Goal: Information Seeking & Learning: Learn about a topic

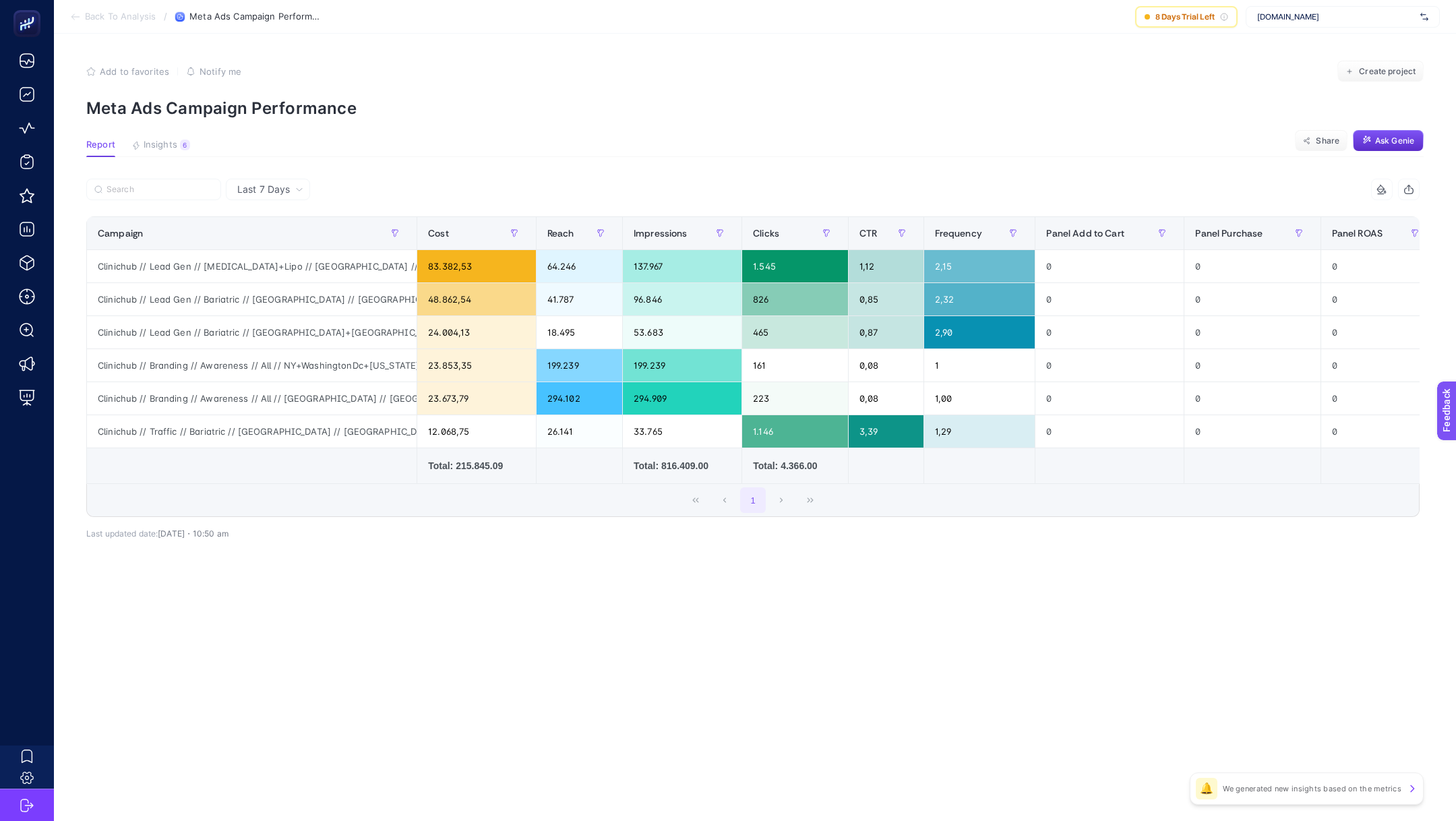
click at [122, 19] on span "Back To Analysis" at bounding box center [120, 17] width 71 height 11
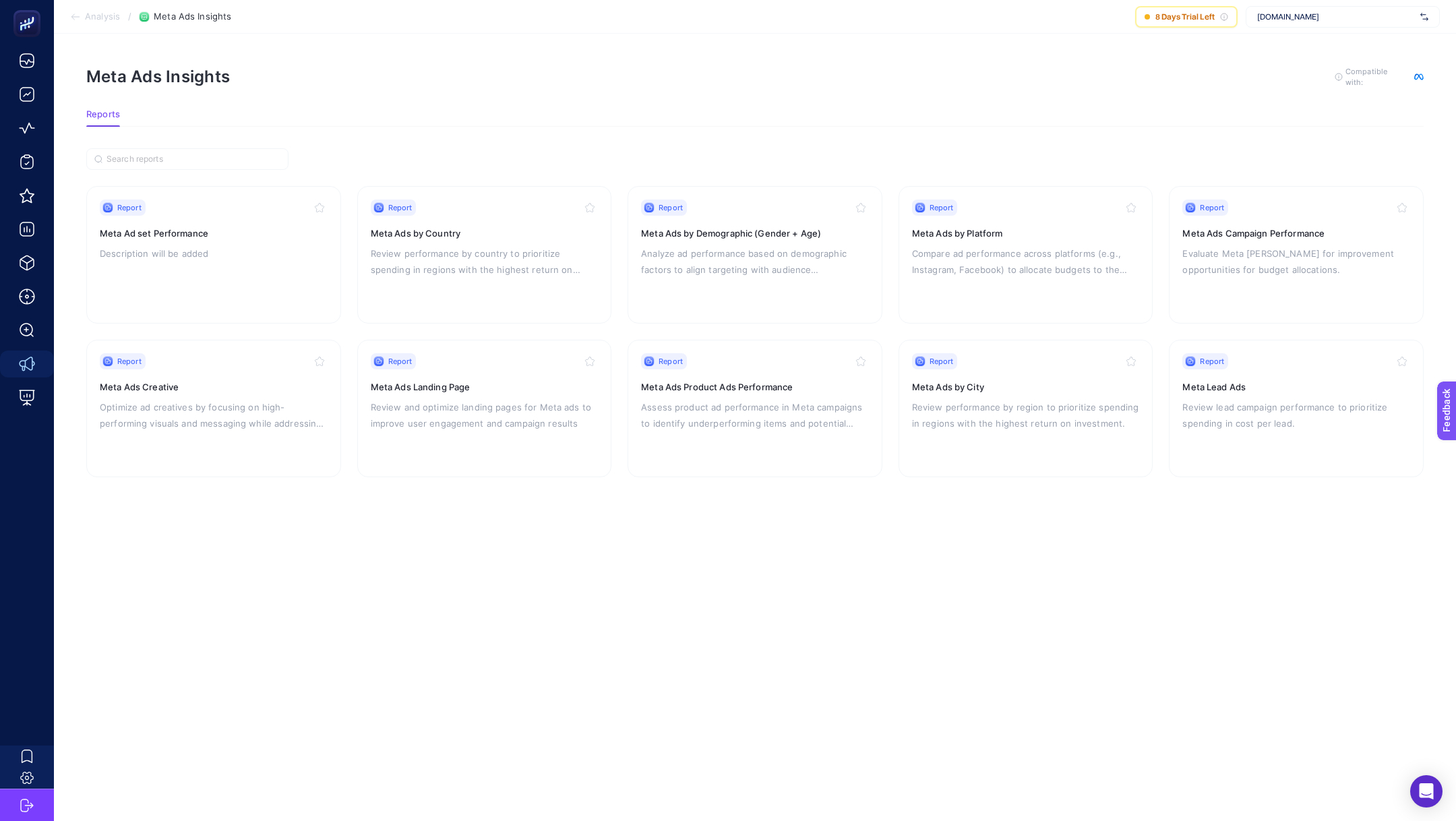
click at [91, 23] on section "Analysis / Meta Ads Insights 8 Days Trial Left [DOMAIN_NAME]" at bounding box center [755, 17] width 1402 height 34
click at [91, 16] on span "Analysis" at bounding box center [102, 17] width 35 height 11
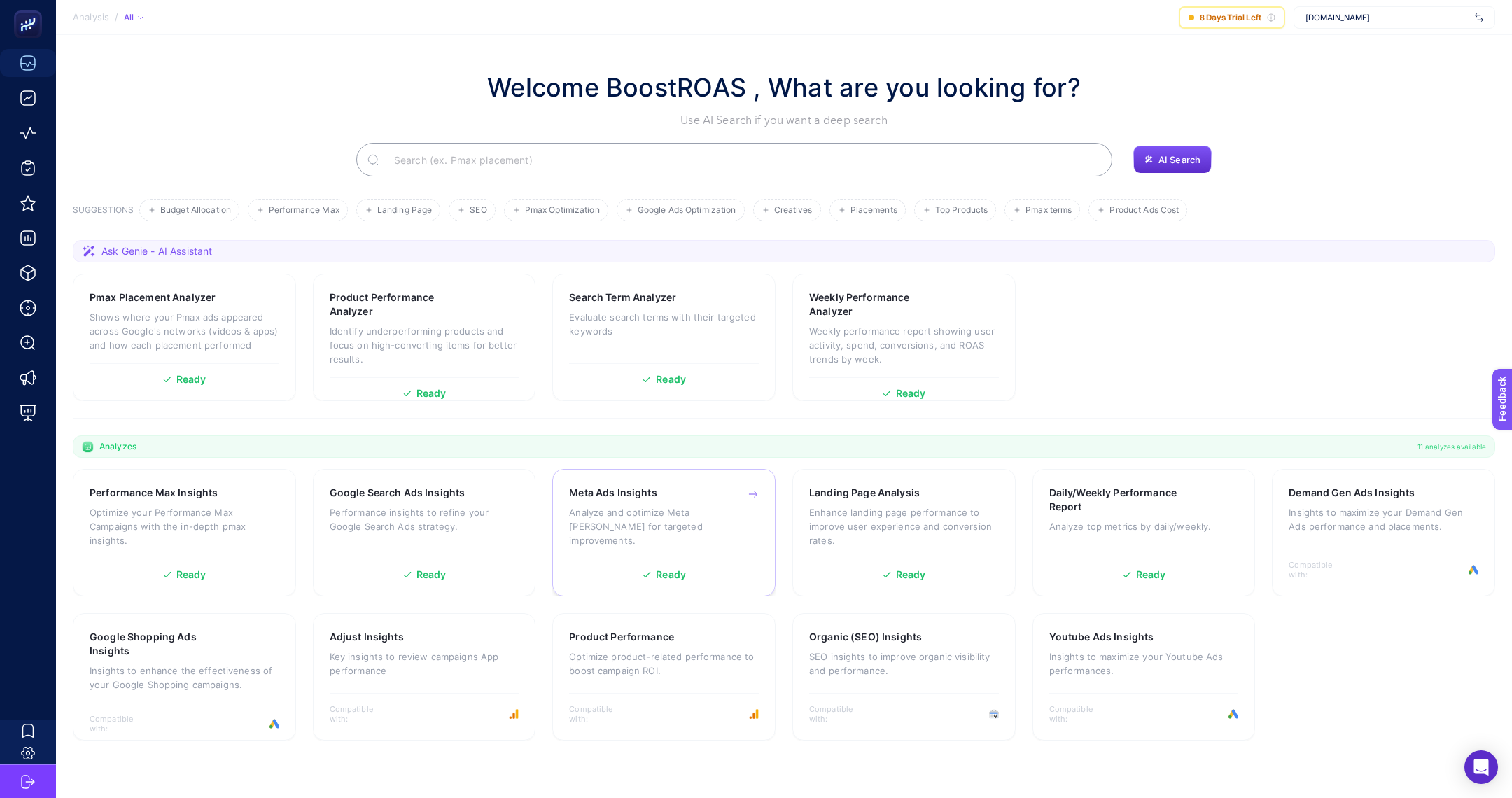
click at [556, 500] on div "Meta Ads Insights Analyze and optimize Meta ad campaigns for targeted improveme…" at bounding box center [664, 533] width 223 height 127
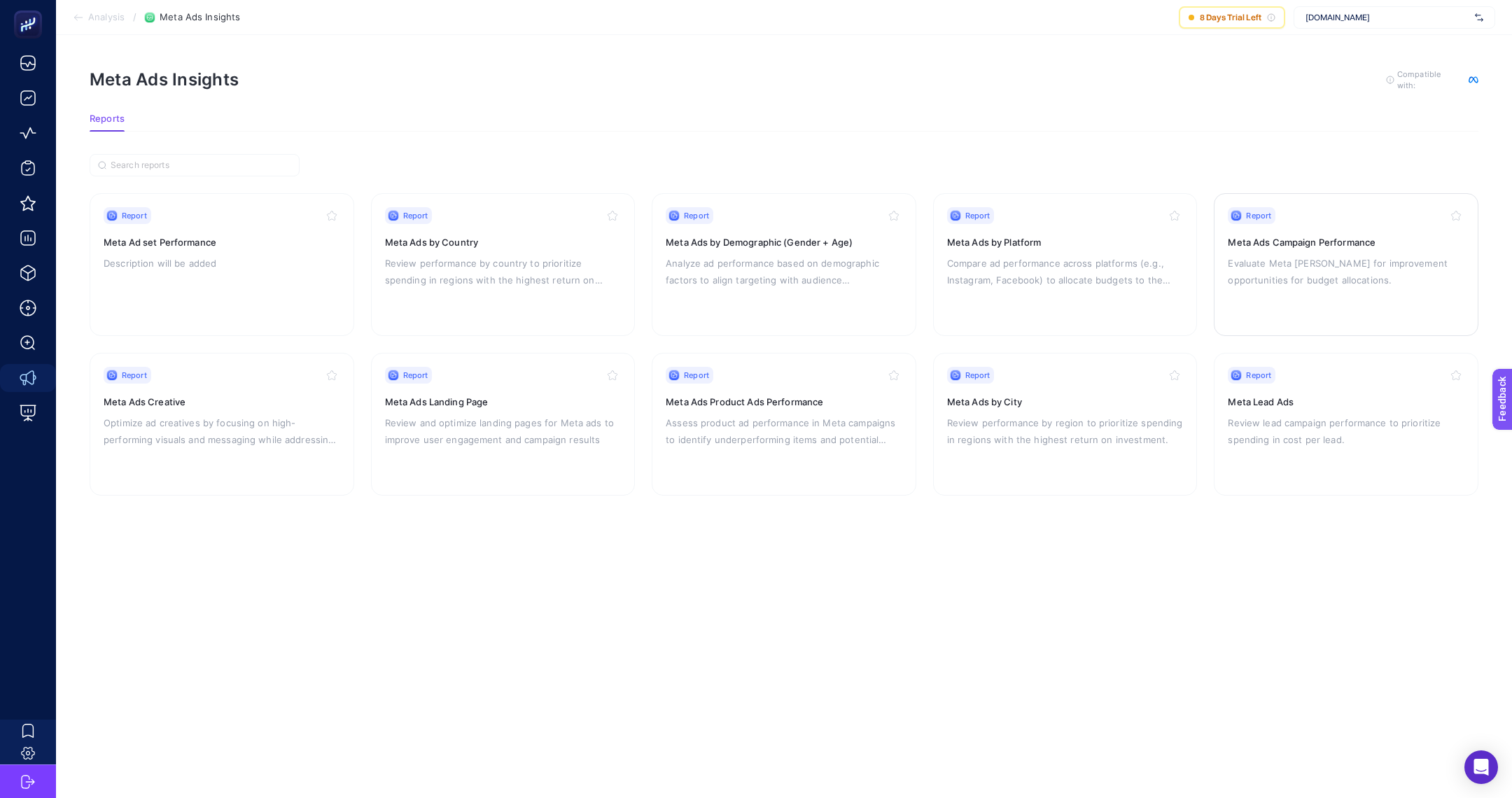
click at [1347, 271] on p "Evaluate Meta [PERSON_NAME] for improvement opportunities for budget allocation…" at bounding box center [1346, 272] width 237 height 33
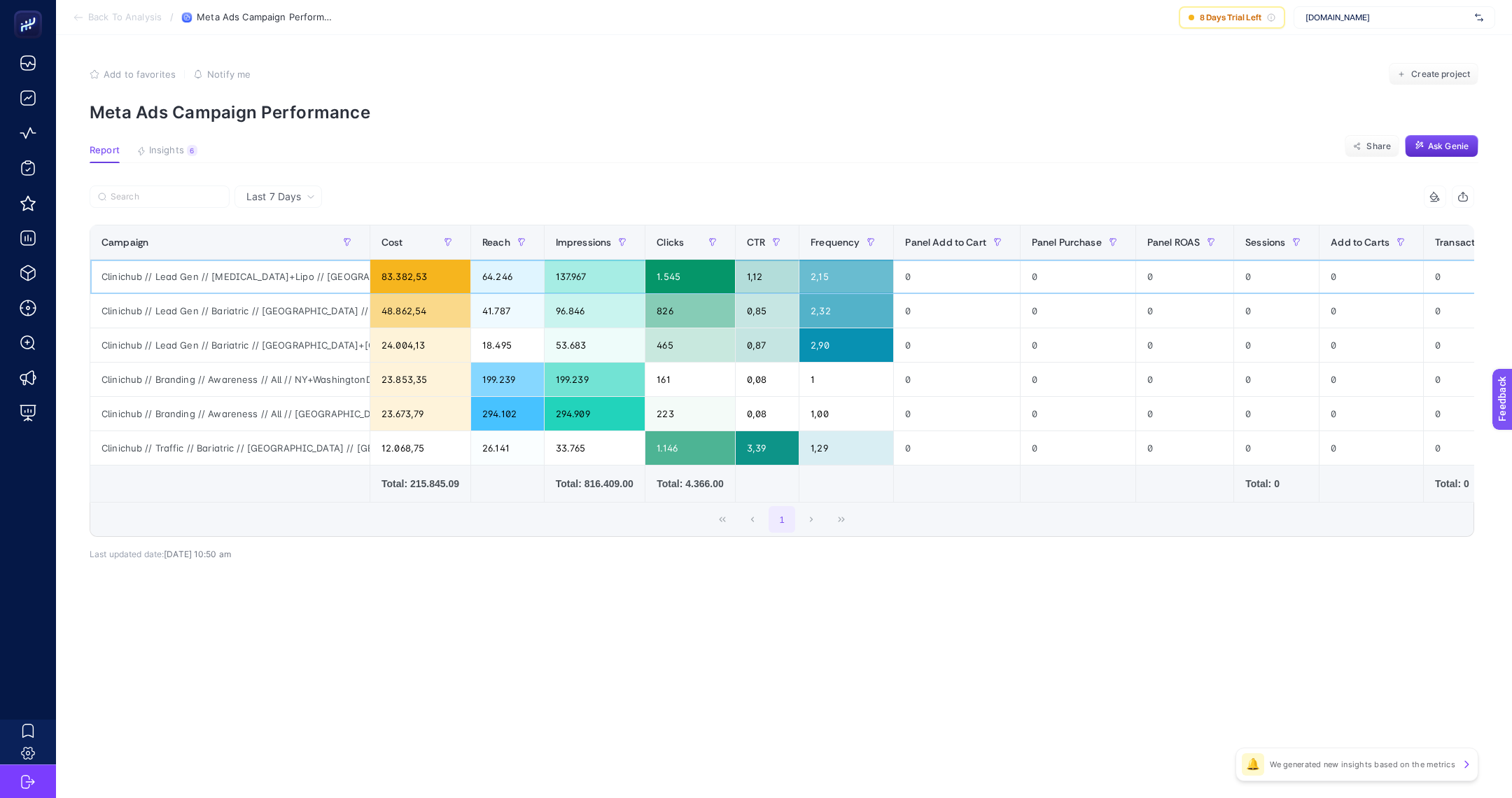
click at [205, 273] on div "Clinichub // Lead Gen // [MEDICAL_DATA]+Lipo // [GEOGRAPHIC_DATA] // [GEOGRAPHI…" at bounding box center [230, 276] width 279 height 33
click at [200, 316] on div "Clinichub // Lead Gen // Bariatric // [GEOGRAPHIC_DATA] // [GEOGRAPHIC_DATA] [G…" at bounding box center [230, 311] width 279 height 33
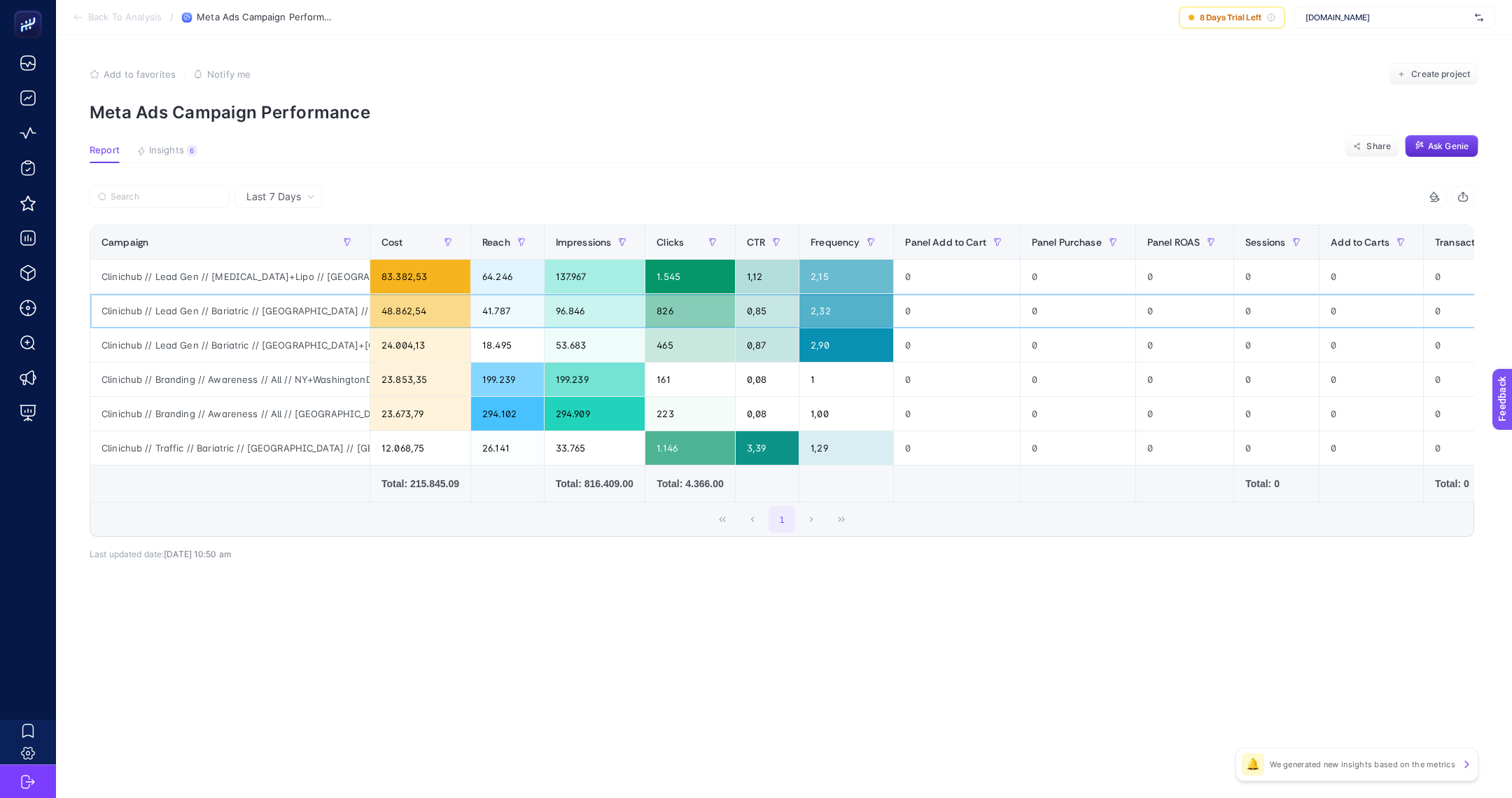
click at [200, 316] on div "Clinichub // Lead Gen // Bariatric // [GEOGRAPHIC_DATA] // [GEOGRAPHIC_DATA] [G…" at bounding box center [230, 311] width 279 height 33
click at [200, 342] on div "Clinichub // Lead Gen // Bariatric // [GEOGRAPHIC_DATA]+[GEOGRAPHIC_DATA]+[GEOG…" at bounding box center [230, 345] width 279 height 33
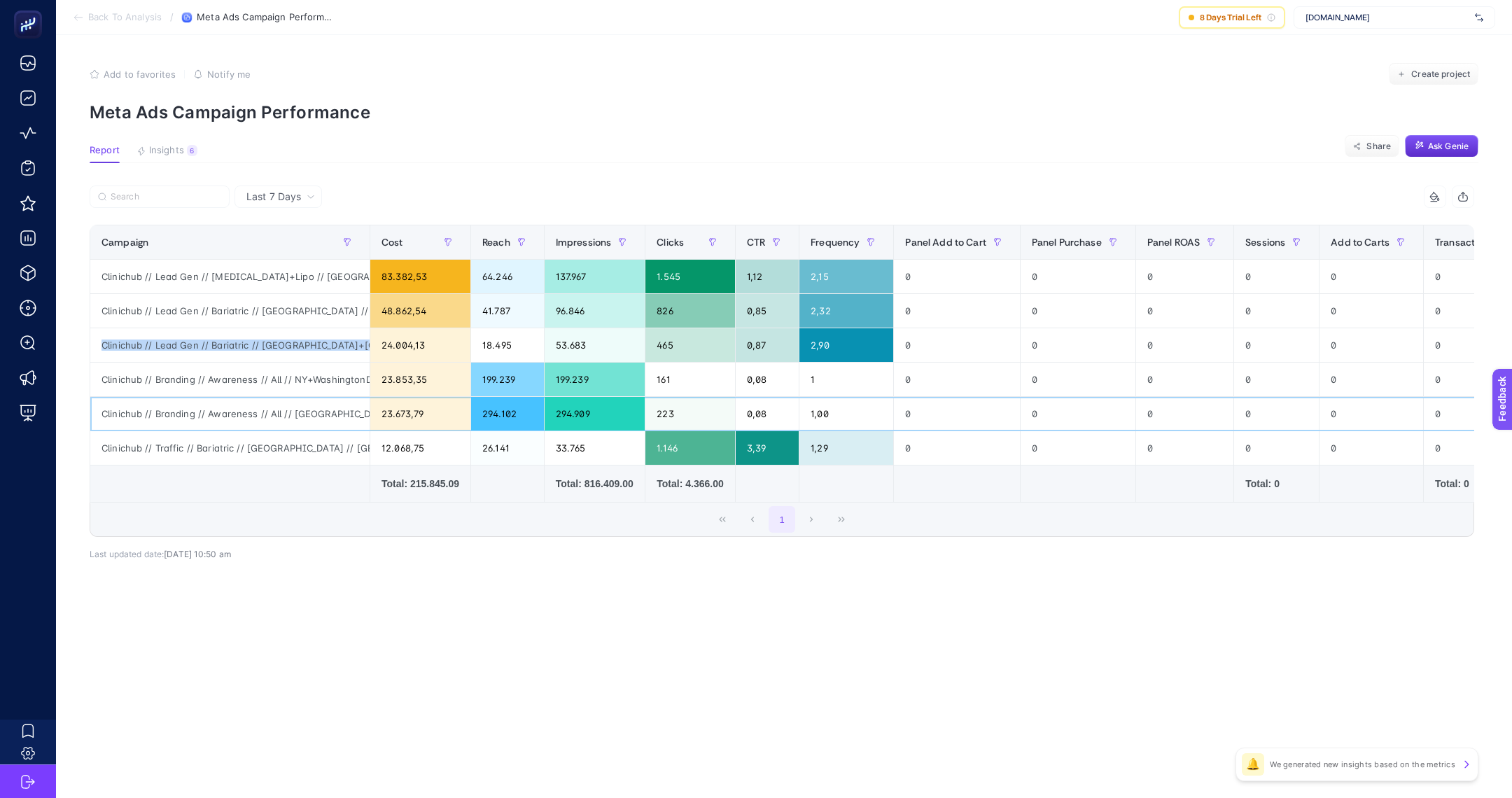
click at [231, 420] on div "Clinichub // Branding // Awareness // All // [GEOGRAPHIC_DATA] // [GEOGRAPHIC_D…" at bounding box center [230, 413] width 279 height 33
click at [137, 10] on section "Back To Analysis / Meta Ads Campaign Performance 8 Days Trial Left [DOMAIN_NAME]" at bounding box center [784, 17] width 1456 height 35
click at [135, 17] on span "Back To Analysis" at bounding box center [124, 17] width 74 height 11
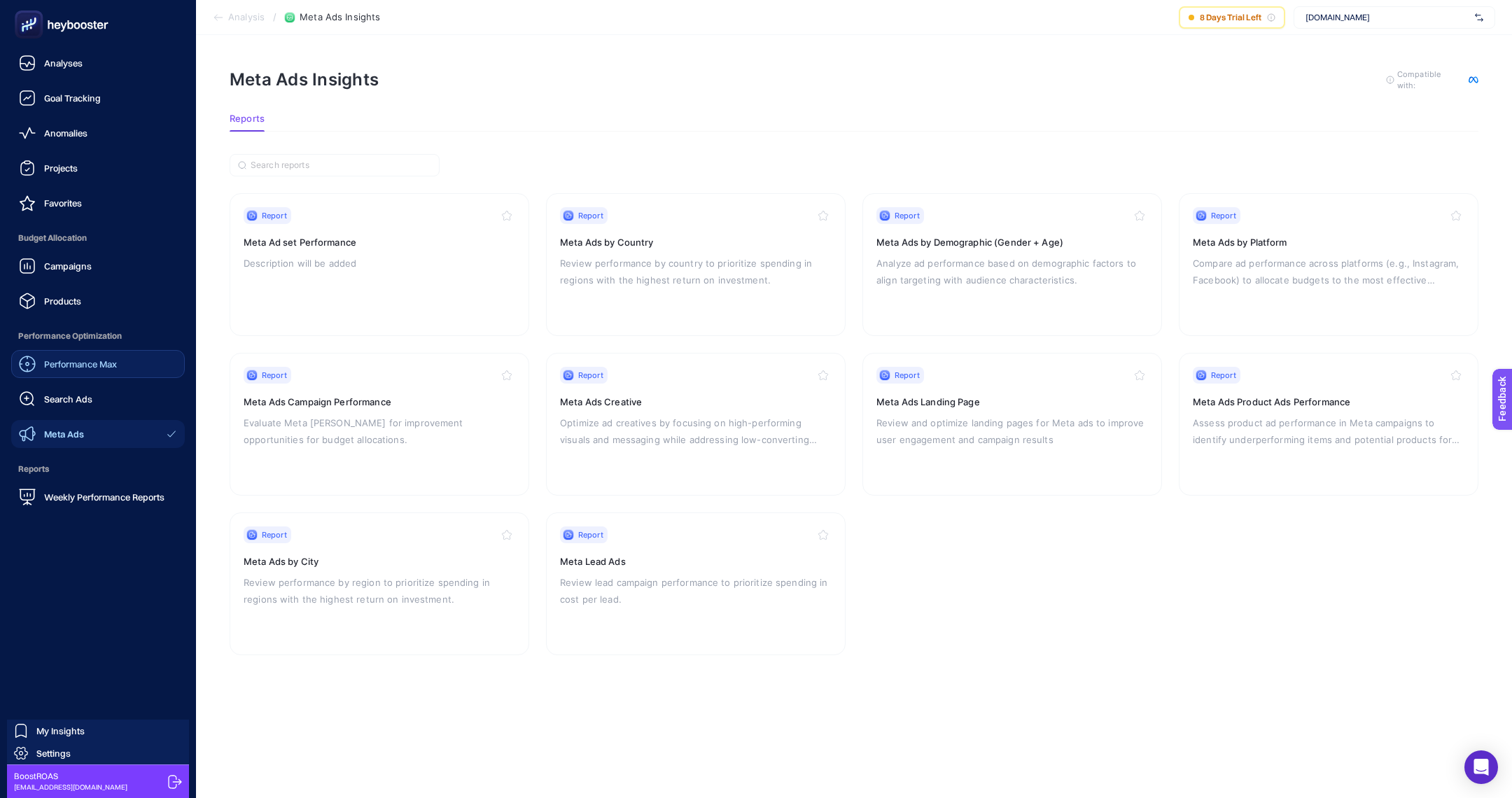
click at [85, 364] on span "Performance Max" at bounding box center [80, 363] width 73 height 11
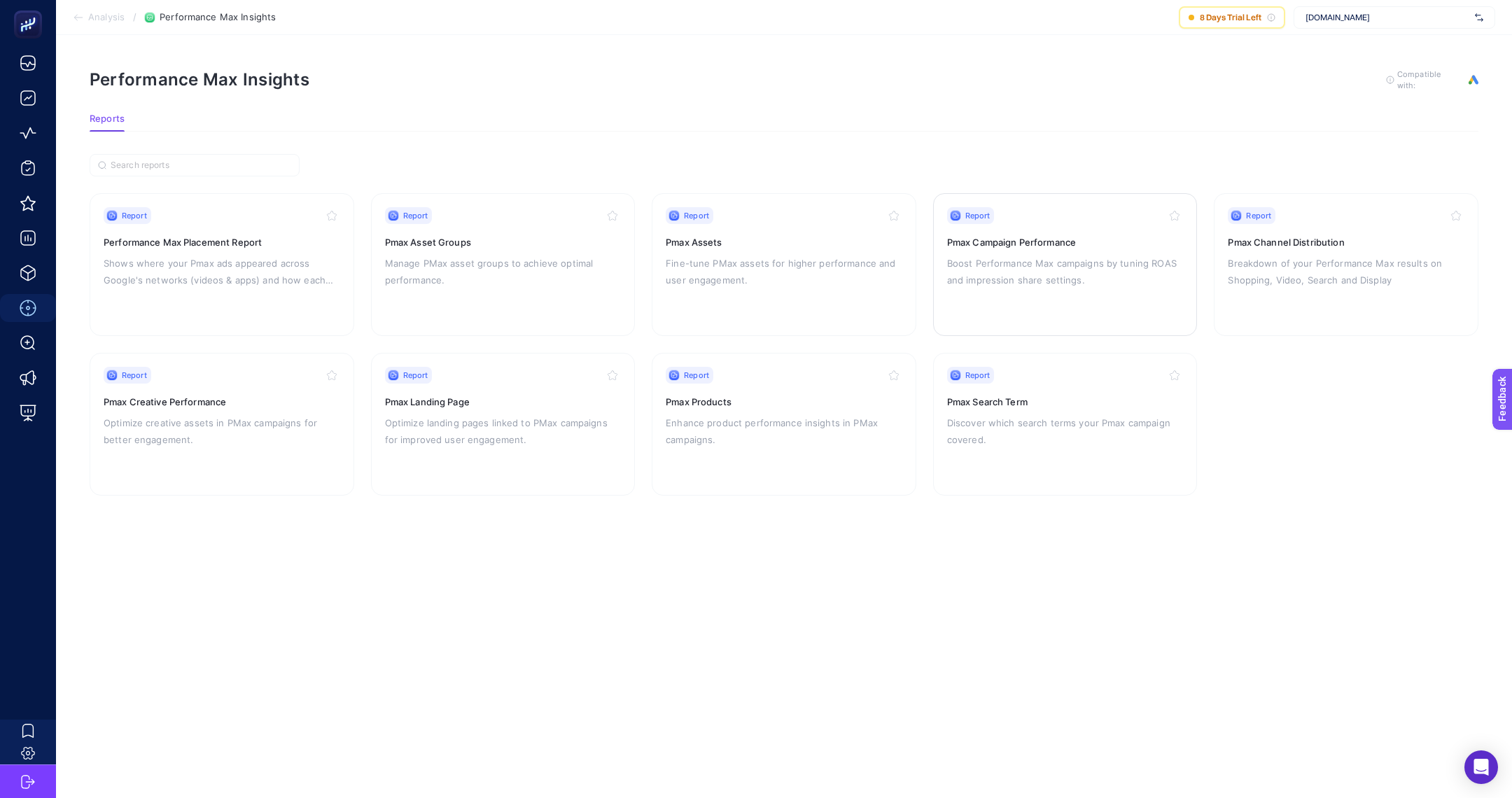
click at [973, 256] on p "Boost Performance Max campaigns by tuning ROAS and impression share settings." at bounding box center [1065, 272] width 237 height 33
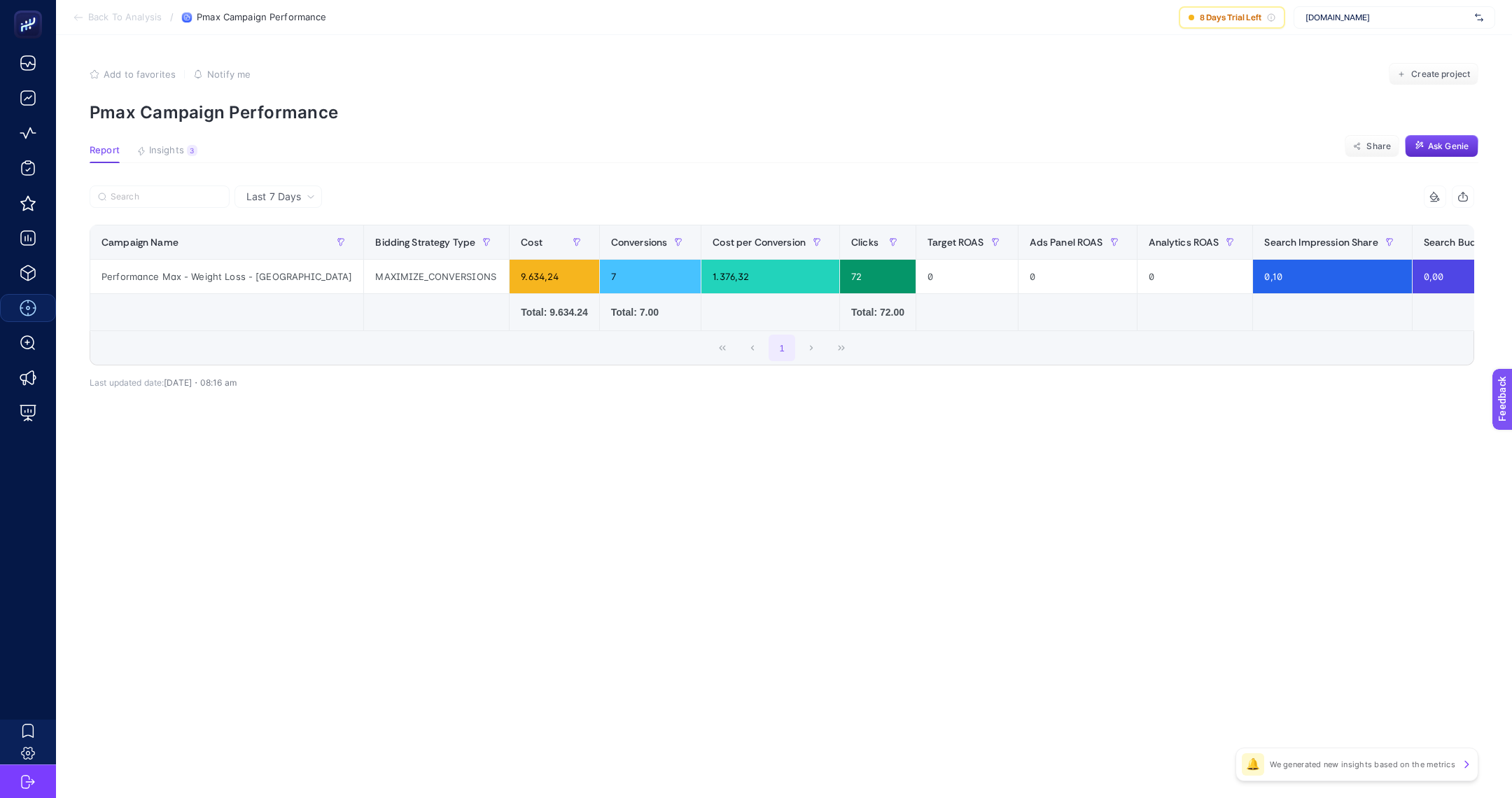
click at [159, 20] on span "Back To Analysis" at bounding box center [124, 17] width 74 height 11
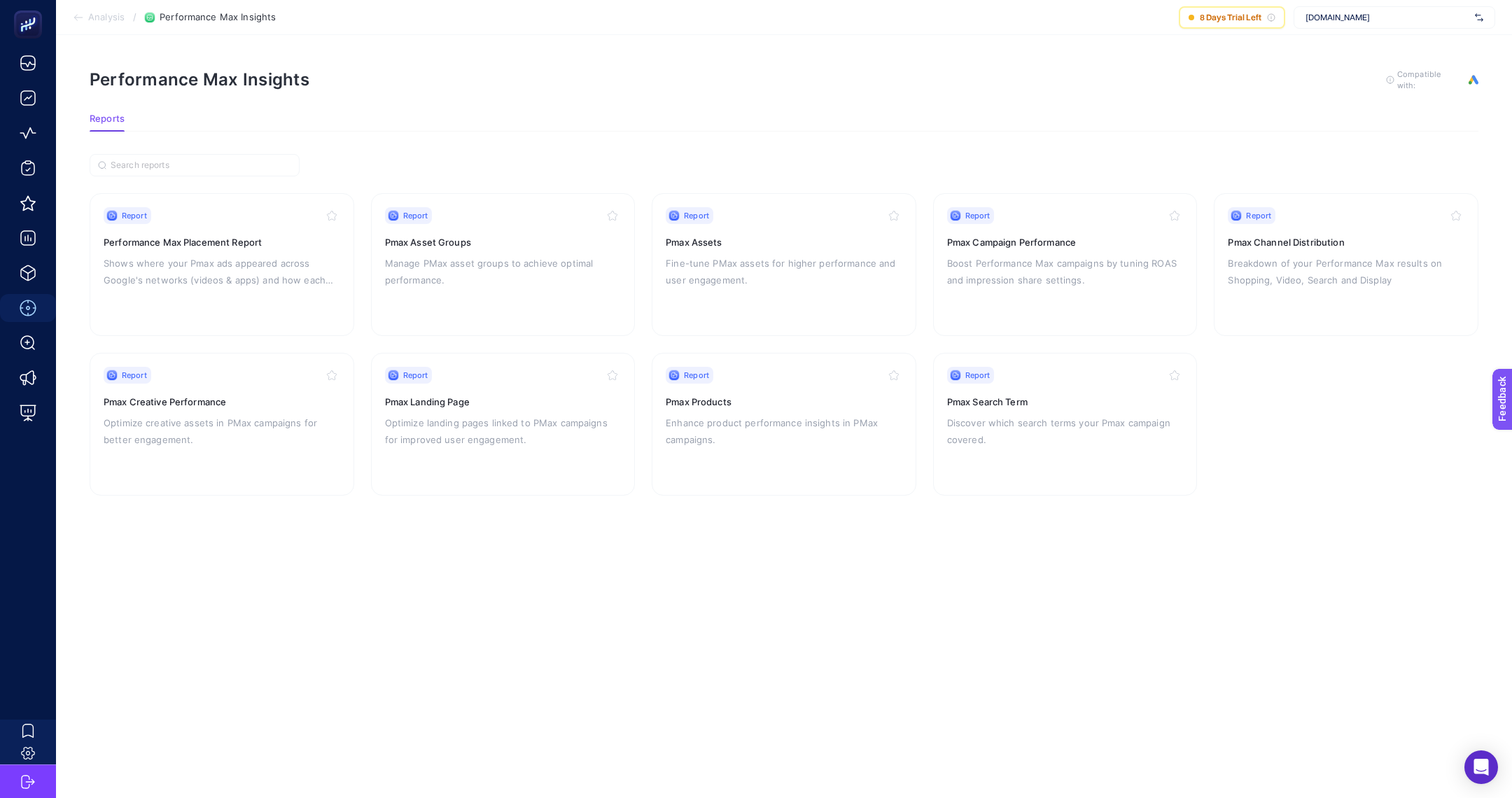
click at [86, 20] on li "Analysis" at bounding box center [99, 17] width 52 height 11
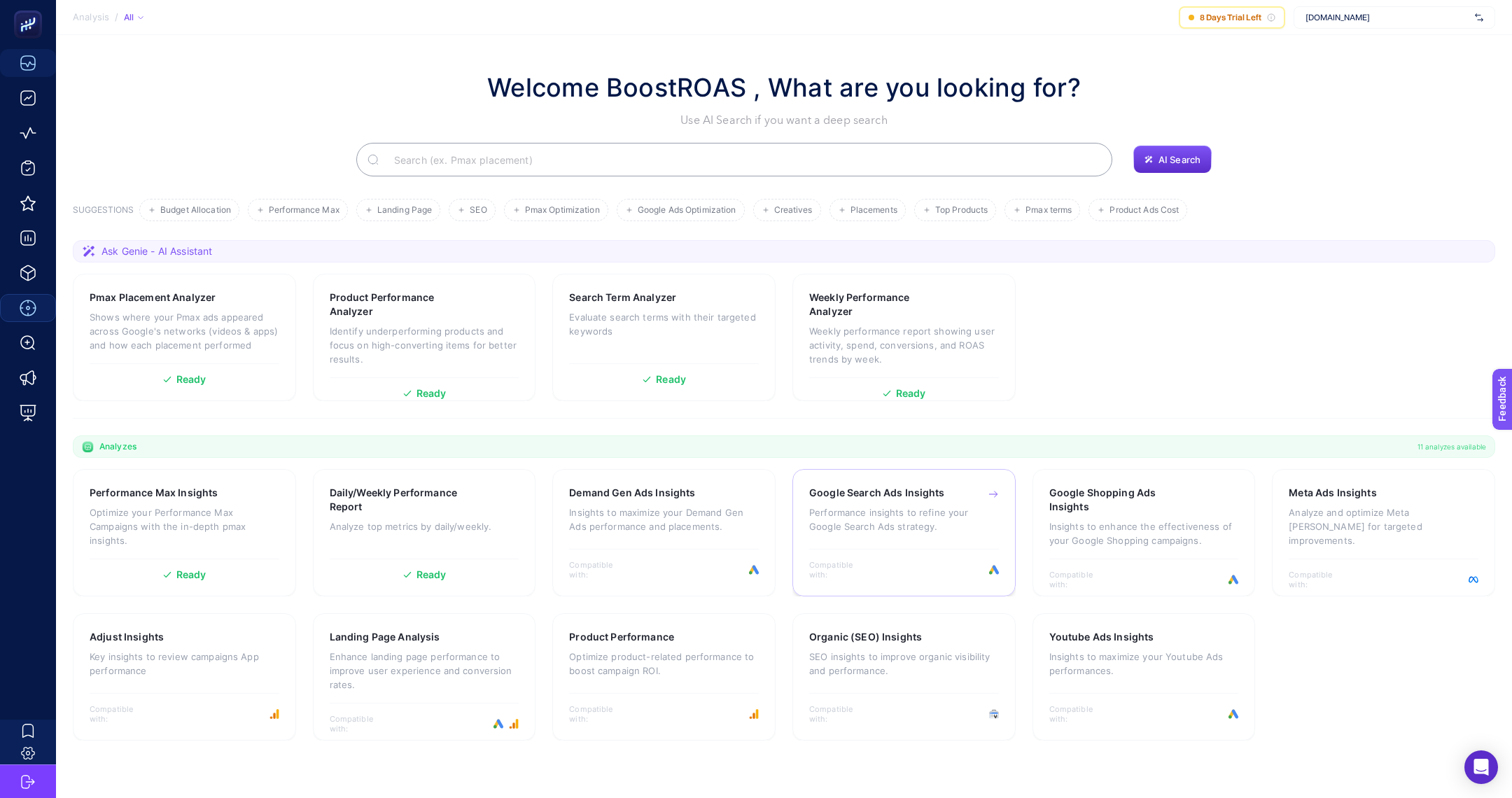
click at [921, 529] on p "Performance insights to refine your Google Search Ads strategy." at bounding box center [904, 519] width 190 height 28
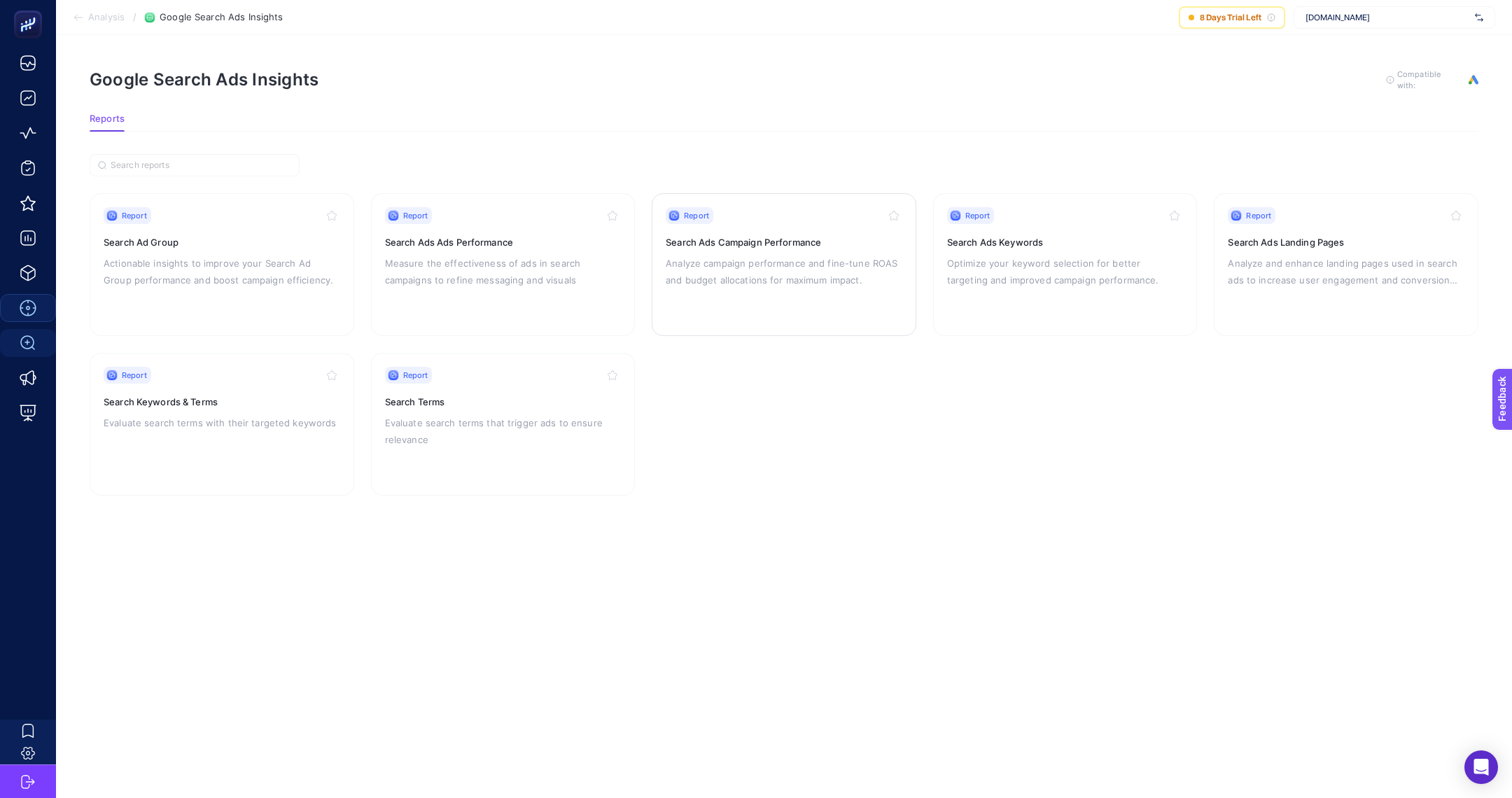
click at [760, 278] on p "Analyze campaign performance and fine-tune ROAS and budget allocations for maxi…" at bounding box center [784, 272] width 237 height 33
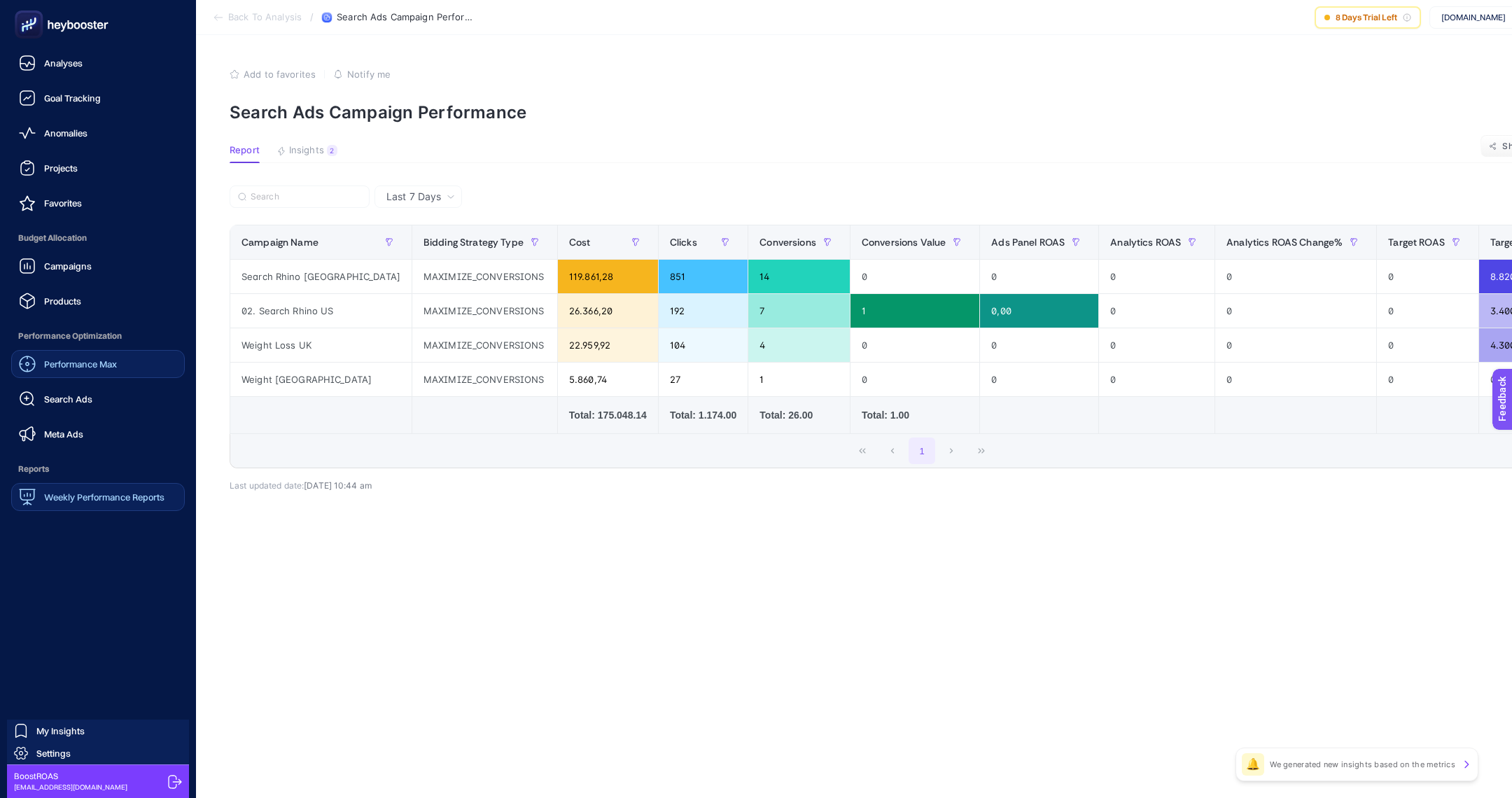
click at [108, 483] on link "Weekly Performance Reports" at bounding box center [98, 497] width 174 height 28
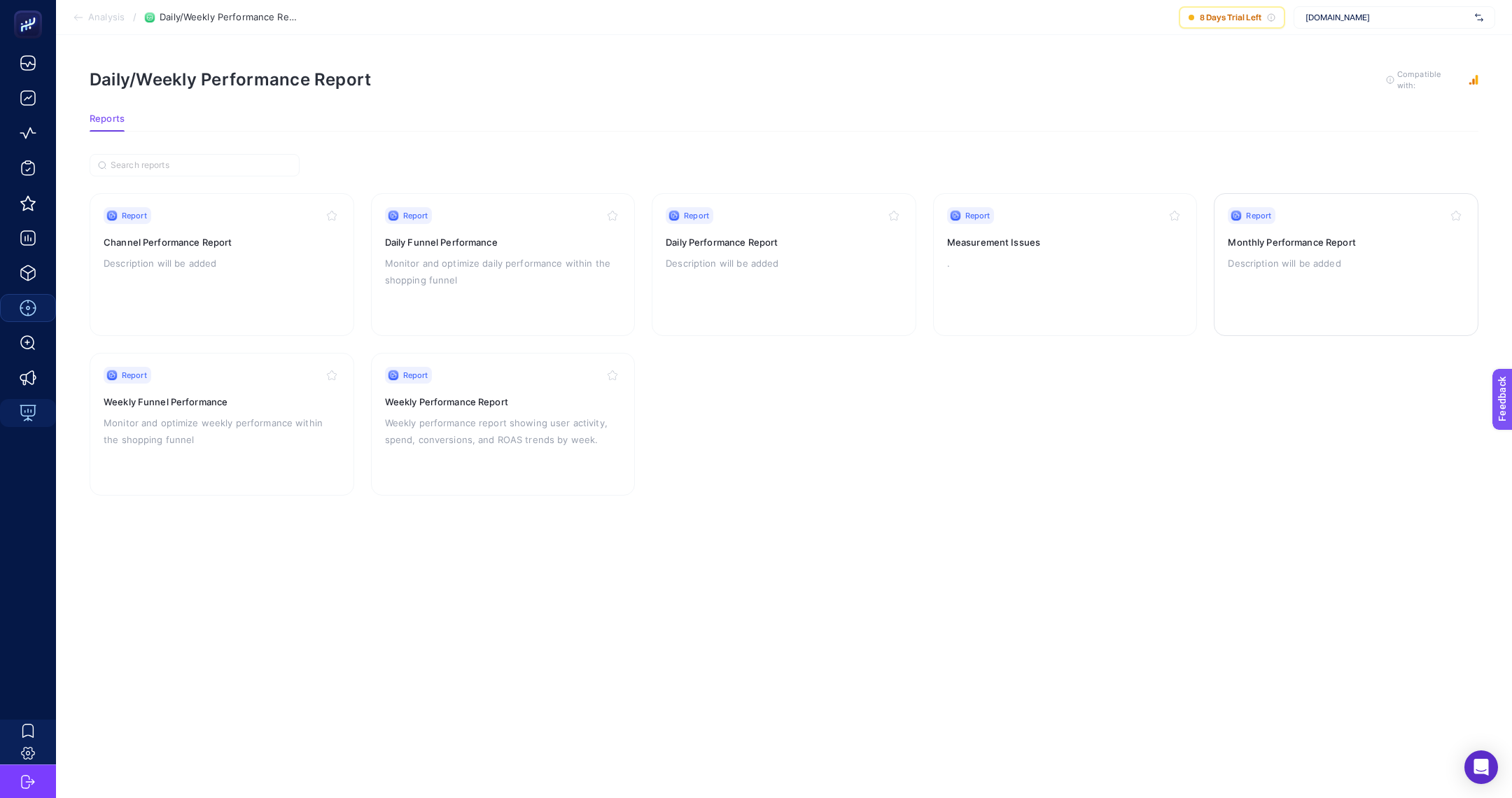
click at [1319, 257] on p "Description will be added" at bounding box center [1346, 263] width 237 height 17
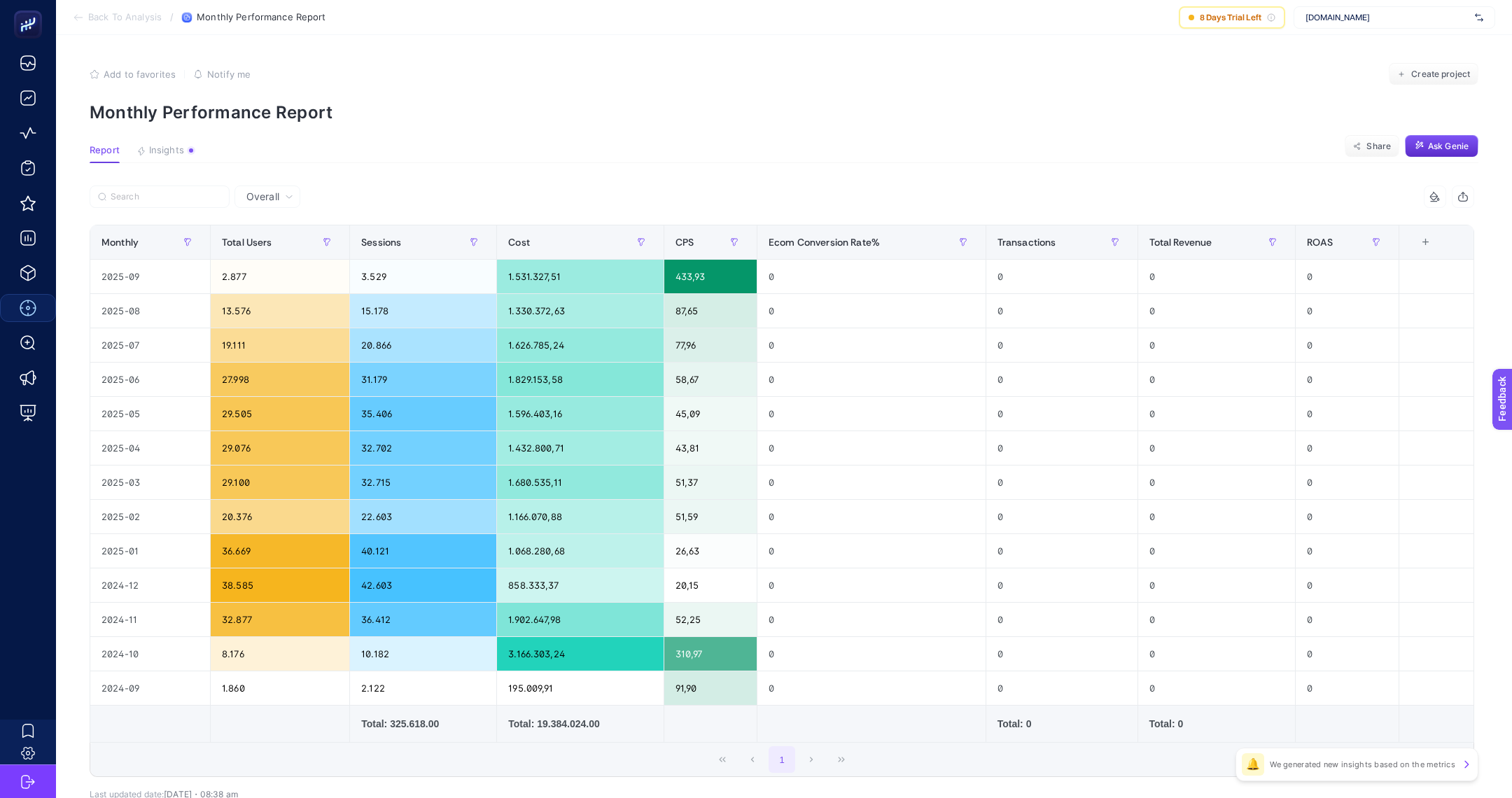
scroll to position [88, 0]
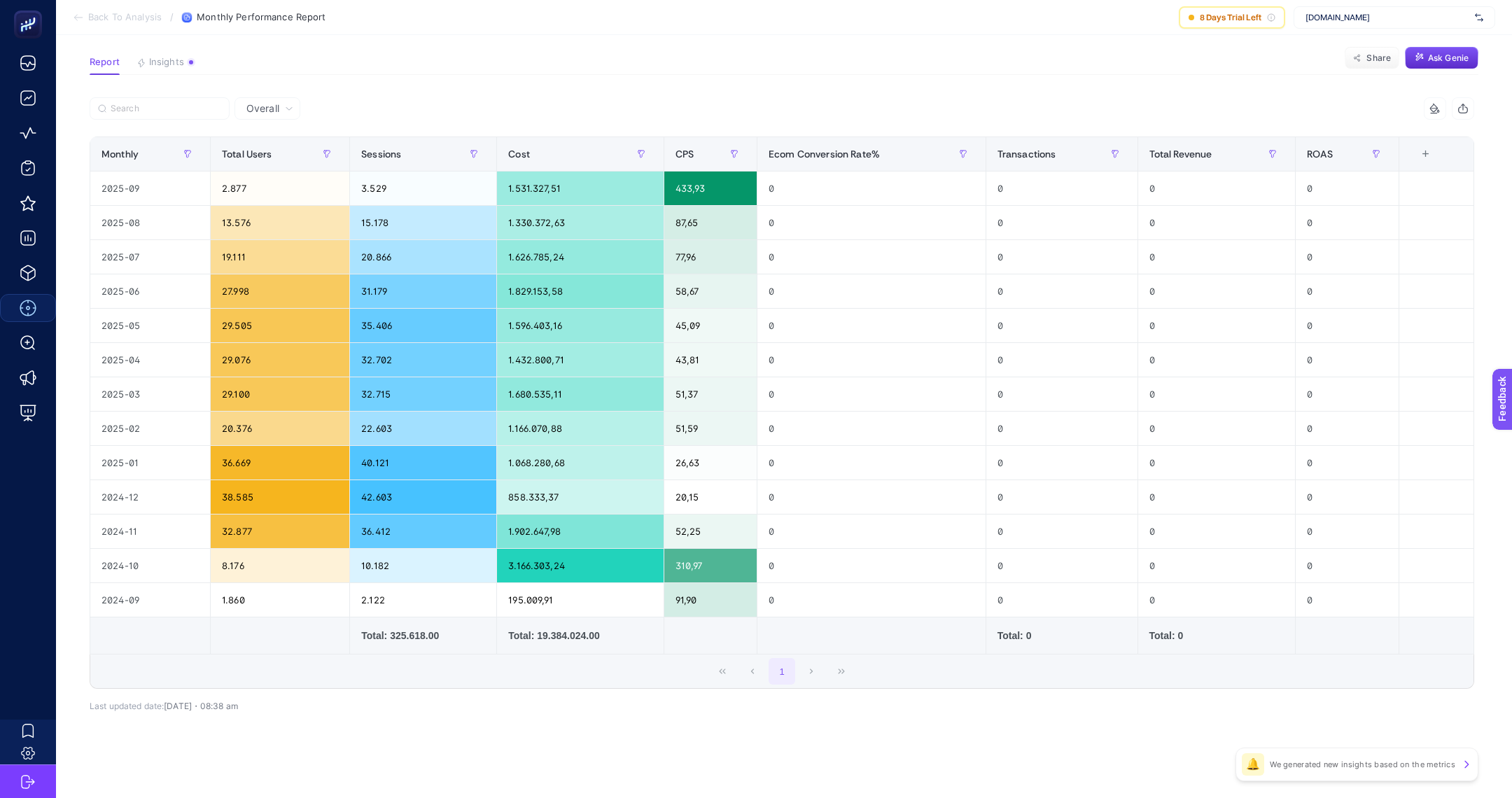
click at [1327, 26] on div "[DOMAIN_NAME]" at bounding box center [1394, 17] width 202 height 23
type input "den"
click at [1092, 41] on article "Add to favorites false Notify me Create project Monthly Performance Report Repo…" at bounding box center [784, 374] width 1456 height 854
